Goal: Task Accomplishment & Management: Manage account settings

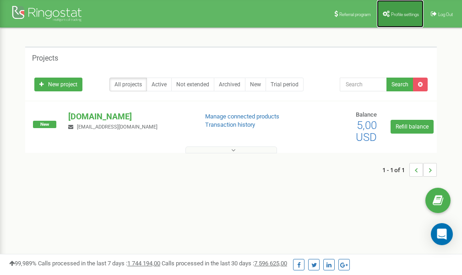
click at [402, 17] on link "Profile settings" at bounding box center [400, 14] width 47 height 28
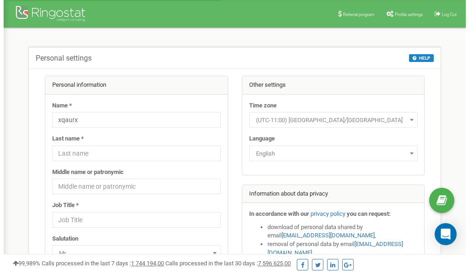
scroll to position [46, 0]
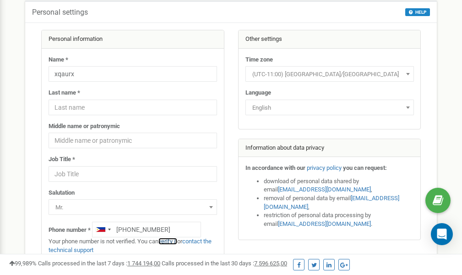
click at [172, 240] on link "verify it" at bounding box center [168, 240] width 19 height 7
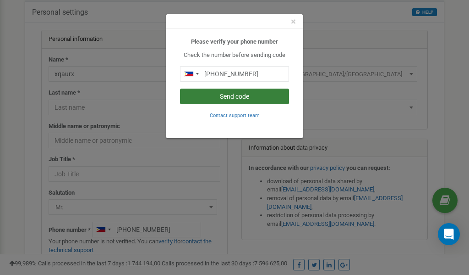
click at [226, 96] on button "Send code" at bounding box center [234, 96] width 109 height 16
